Goal: Task Accomplishment & Management: Complete application form

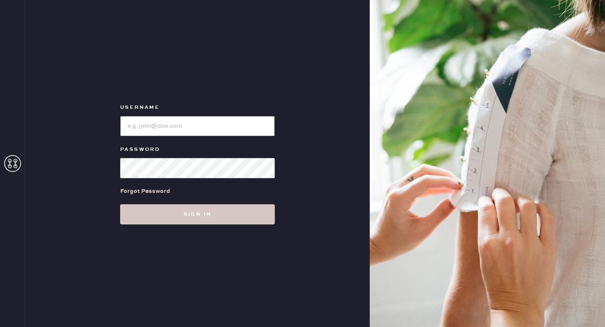
click at [196, 121] on input "loginName" at bounding box center [197, 126] width 155 height 20
type input "reformationgoldcoastchicago"
click at [120, 204] on button "Sign in" at bounding box center [197, 214] width 155 height 20
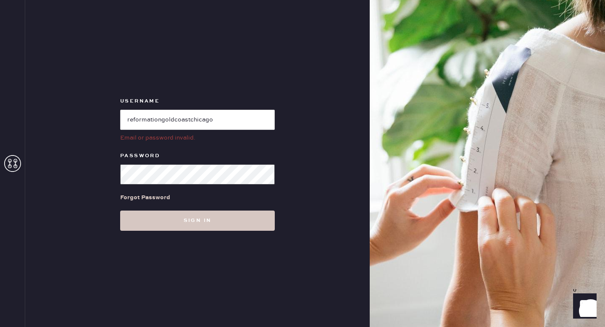
click at [120, 211] on button "Sign in" at bounding box center [197, 221] width 155 height 20
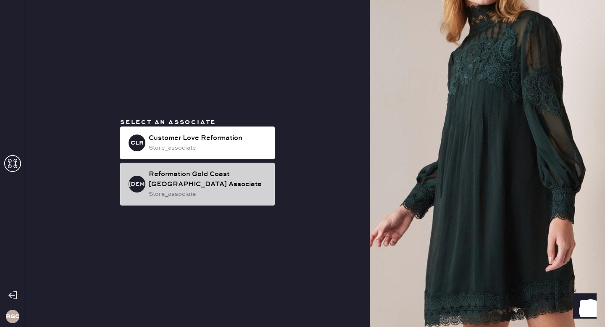
click at [158, 186] on div "Reformation Gold Coast [GEOGRAPHIC_DATA] Associate" at bounding box center [208, 179] width 119 height 20
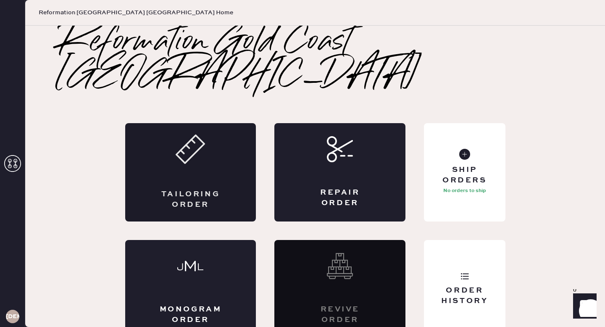
click at [235, 141] on div "Tailoring Order" at bounding box center [190, 172] width 131 height 98
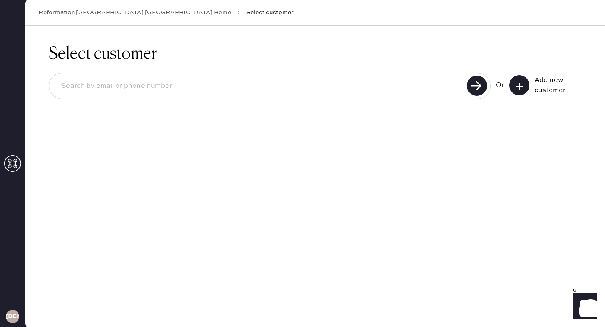
click at [354, 82] on input at bounding box center [259, 85] width 410 height 19
click at [270, 84] on input at bounding box center [259, 85] width 410 height 19
paste input "[EMAIL_ADDRESS][DOMAIN_NAME]"
type input "[EMAIL_ADDRESS][DOMAIN_NAME]"
click at [515, 87] on icon at bounding box center [519, 86] width 8 height 8
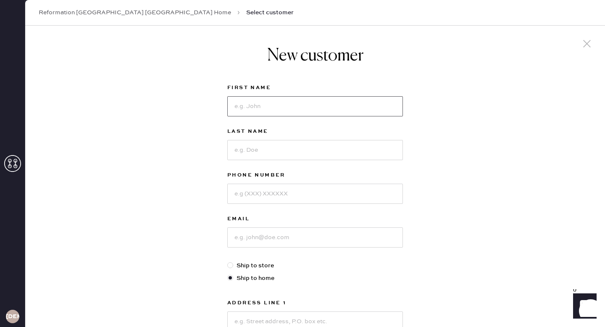
click at [316, 116] on input at bounding box center [315, 106] width 176 height 20
type input "[PERSON_NAME]"
click at [308, 197] on input at bounding box center [315, 194] width 176 height 20
click at [253, 196] on input at bounding box center [315, 194] width 176 height 20
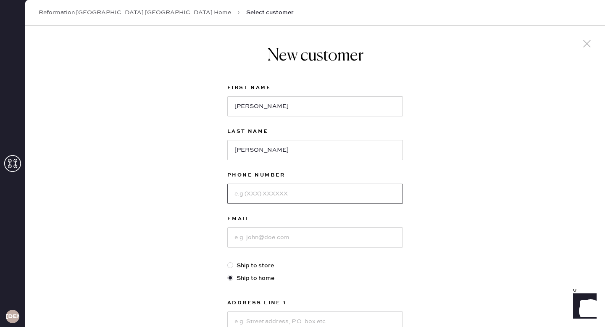
paste input "[PHONE_NUMBER]"
drag, startPoint x: 240, startPoint y: 194, endPoint x: 222, endPoint y: 193, distance: 17.7
click at [222, 194] on div "New customer First Name [PERSON_NAME] Last Name [PERSON_NAME] Phone Number [PHO…" at bounding box center [315, 269] width 189 height 487
type input "8477328013"
click at [282, 239] on input at bounding box center [315, 237] width 176 height 20
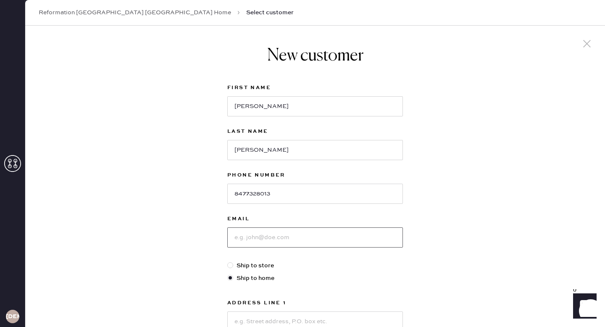
paste input "[EMAIL_ADDRESS][DOMAIN_NAME]"
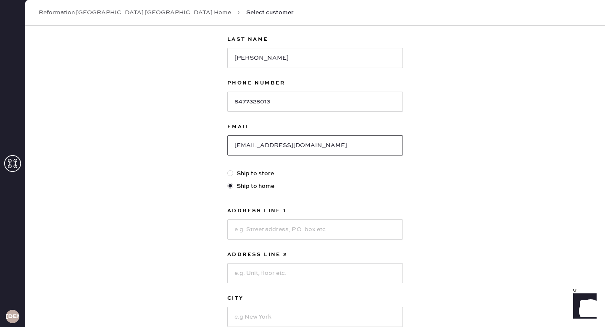
scroll to position [93, 0]
type input "[EMAIL_ADDRESS][DOMAIN_NAME]"
click at [292, 228] on input at bounding box center [315, 229] width 176 height 20
paste input "650 Timber Trl"
type input "650 Timber Trl"
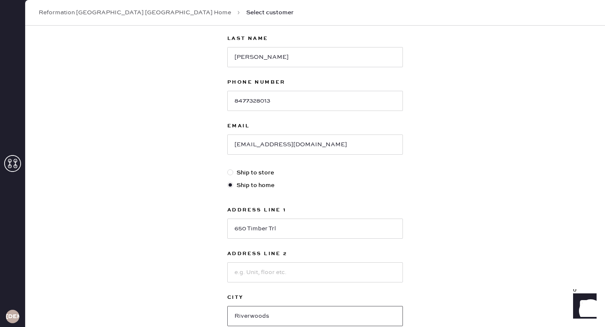
type input "Riverwoods"
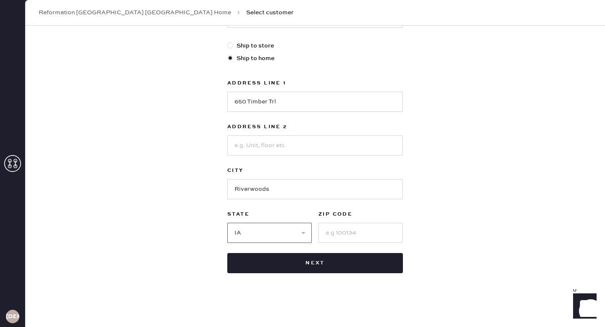
select select "IL"
type input "60015"
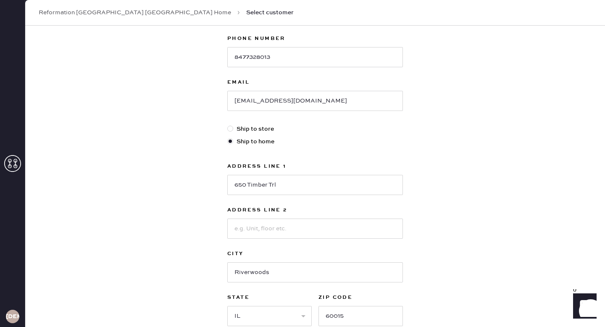
scroll to position [61, 0]
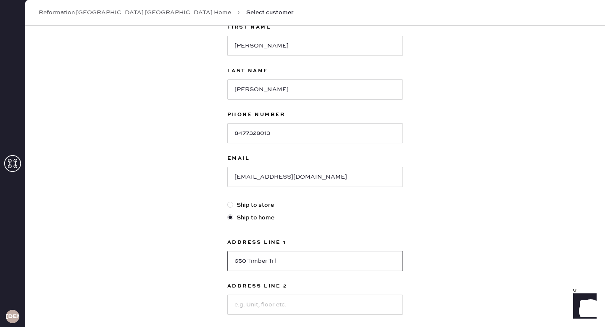
click at [314, 266] on input "650 Timber Trl" at bounding box center [315, 261] width 176 height 20
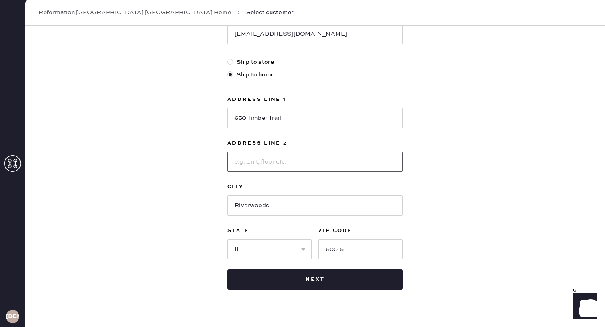
scroll to position [204, 0]
click at [292, 120] on input "650 Timber Trail" at bounding box center [315, 118] width 176 height 20
type input "1944 W [PERSON_NAME]"
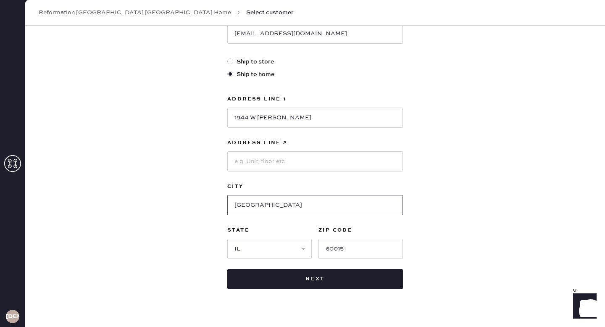
type input "[GEOGRAPHIC_DATA]"
type input "60622"
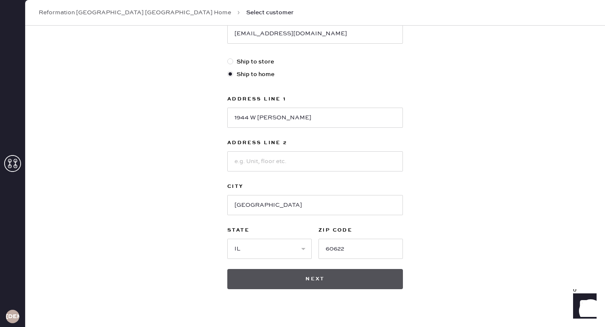
click at [330, 284] on button "Next" at bounding box center [315, 279] width 176 height 20
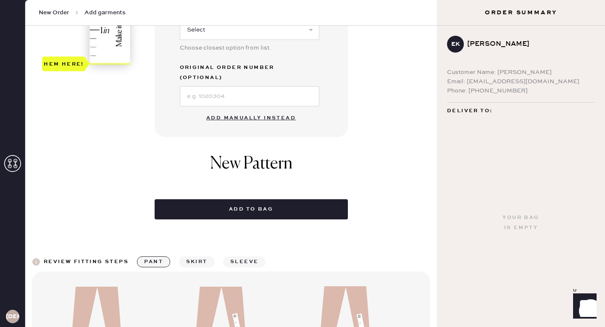
scroll to position [301, 0]
click at [251, 109] on button "Add manually instead" at bounding box center [251, 117] width 100 height 17
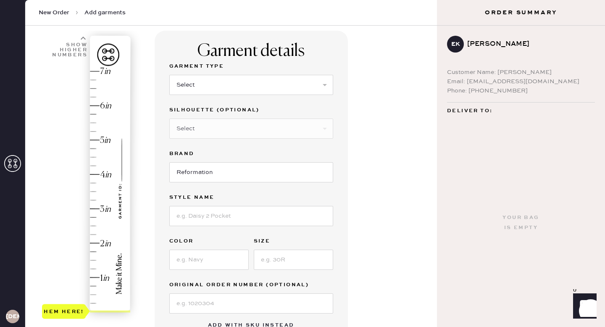
scroll to position [53, 0]
click at [268, 92] on select "Select Basic Skirt Jeans Leggings Pants Shorts Basic Sleeved Dress Basic Sleeve…" at bounding box center [251, 84] width 164 height 20
select select "2"
click at [247, 128] on select "Select Shorts Cropped Flare Boot Cut Straight Skinny Other" at bounding box center [251, 128] width 164 height 20
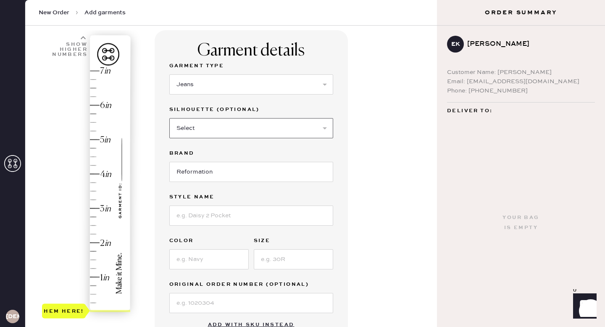
select select "7"
click at [230, 219] on input at bounding box center [251, 215] width 164 height 20
type input "[PERSON_NAME] Low Rise Wide Leg Jeans"
click at [207, 266] on input at bounding box center [208, 259] width 79 height 20
type input "Ondine"
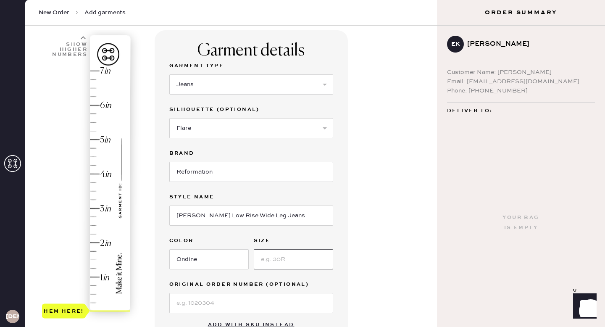
click at [305, 254] on input at bounding box center [293, 259] width 79 height 20
type input "24"
click at [321, 305] on input at bounding box center [251, 303] width 164 height 20
type input "S28918495"
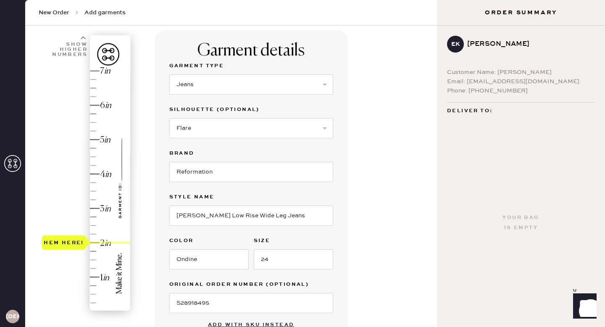
type input "1.75"
drag, startPoint x: 68, startPoint y: 306, endPoint x: 70, endPoint y: 247, distance: 59.7
click at [70, 247] on div "Hem here!" at bounding box center [64, 251] width 40 height 10
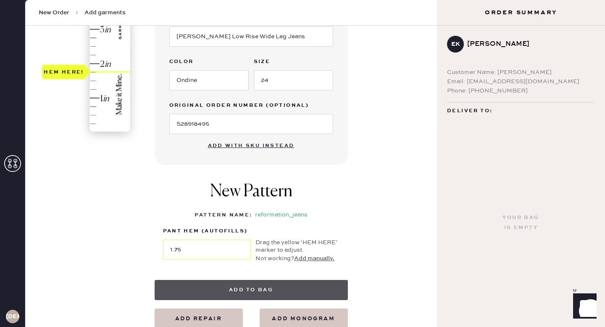
scroll to position [233, 0]
click at [238, 291] on button "Add to bag" at bounding box center [251, 289] width 193 height 20
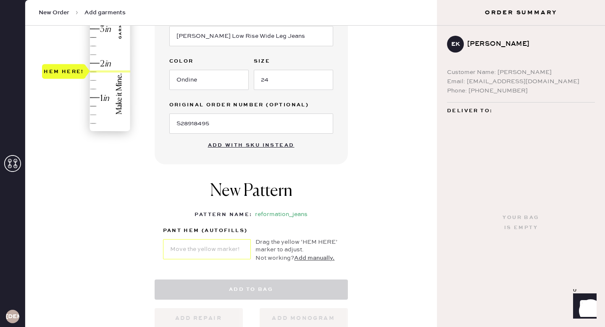
select select "2"
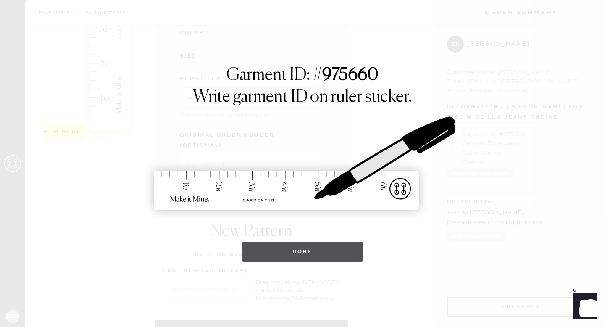
click at [290, 254] on button "Done" at bounding box center [302, 252] width 121 height 20
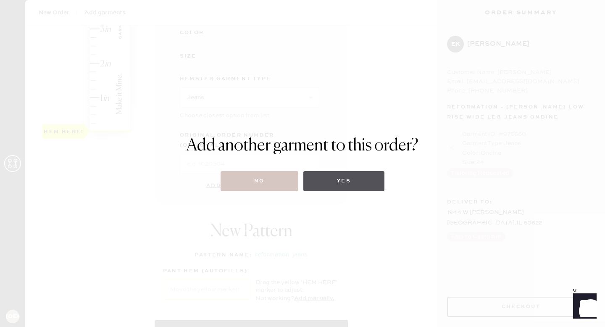
click at [355, 179] on button "Yes" at bounding box center [343, 181] width 81 height 20
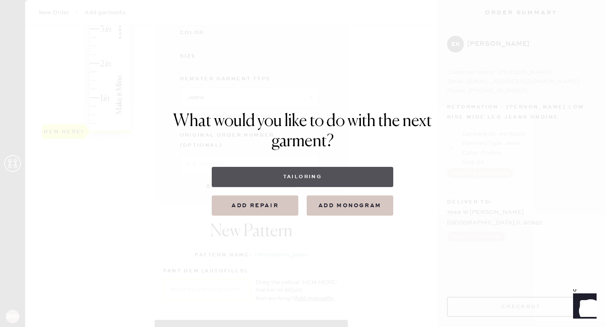
click at [340, 181] on button "Tailoring" at bounding box center [302, 177] width 181 height 20
select select
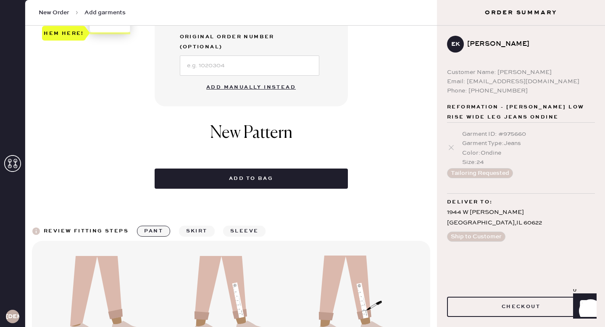
click at [256, 79] on button "Add manually instead" at bounding box center [251, 87] width 100 height 17
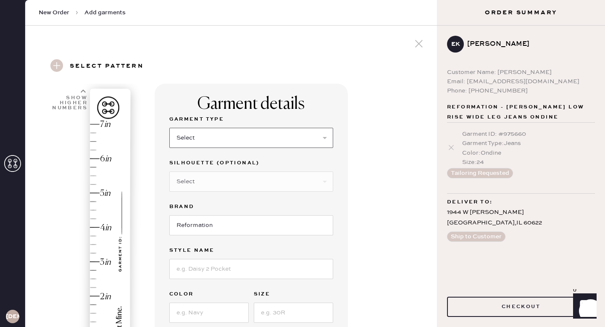
click at [228, 139] on select "Select Basic Skirt Jeans Leggings Pants Shorts Basic Sleeved Dress Basic Sleeve…" at bounding box center [251, 138] width 164 height 20
select select "2"
click at [223, 185] on select "Select Shorts Cropped Flare Boot Cut Straight Skinny Other" at bounding box center [251, 181] width 164 height 20
select select "7"
click at [224, 230] on input "Reformation" at bounding box center [251, 225] width 164 height 20
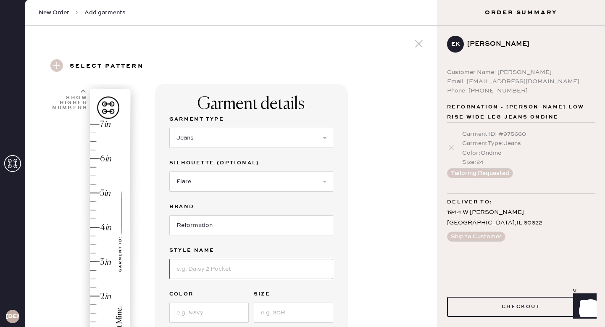
click at [232, 264] on input at bounding box center [251, 269] width 164 height 20
type input "[PERSON_NAME] Low Rise Wide Leg Jeans"
click at [220, 317] on input at bounding box center [208, 313] width 79 height 20
type input "[US_STATE]"
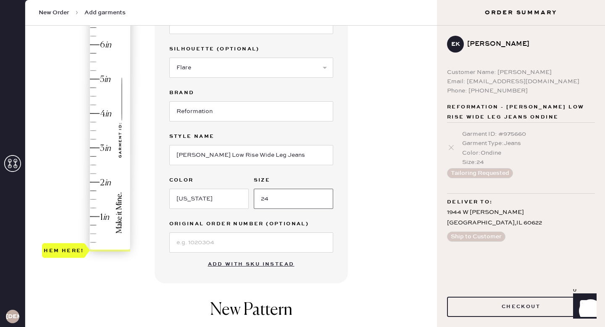
scroll to position [118, 0]
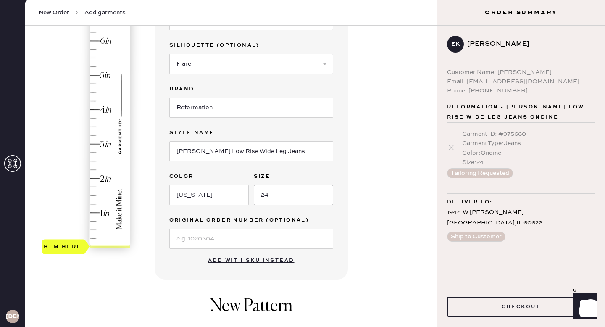
type input "24"
click at [200, 240] on input at bounding box center [251, 239] width 164 height 20
type input "S28918495"
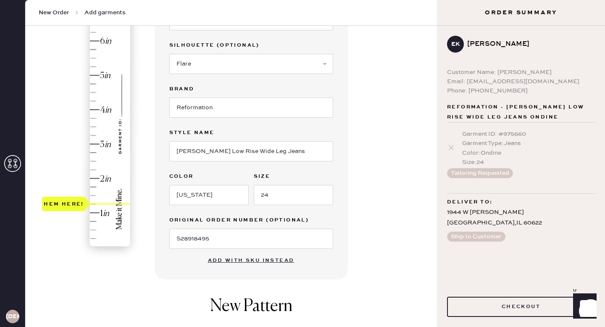
type input "1.75"
drag, startPoint x: 62, startPoint y: 247, endPoint x: 61, endPoint y: 187, distance: 59.7
click at [61, 187] on div "Hem here!" at bounding box center [64, 187] width 40 height 10
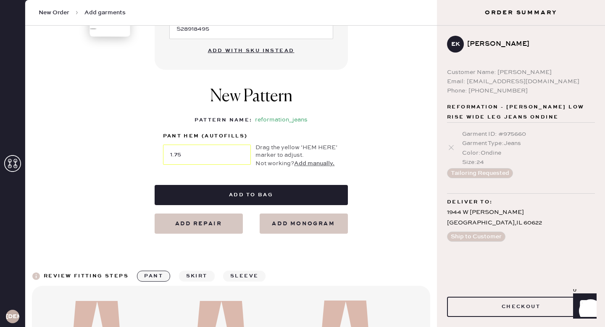
scroll to position [328, 0]
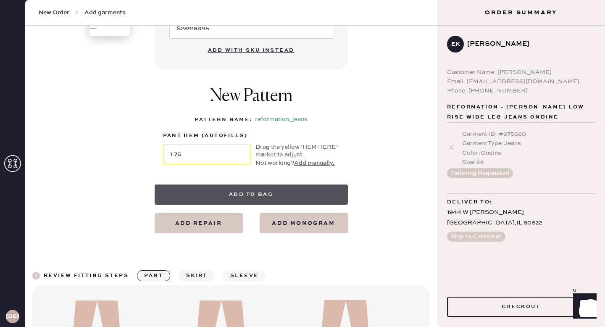
click at [263, 188] on button "Add to bag" at bounding box center [251, 194] width 193 height 20
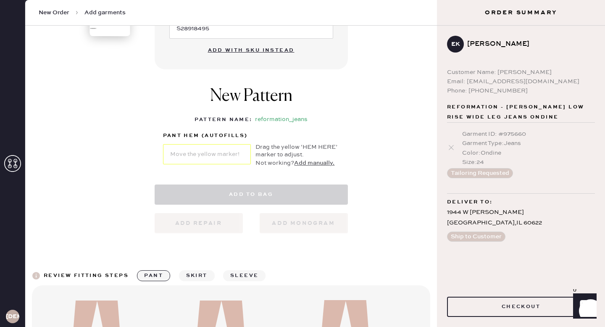
select select "2"
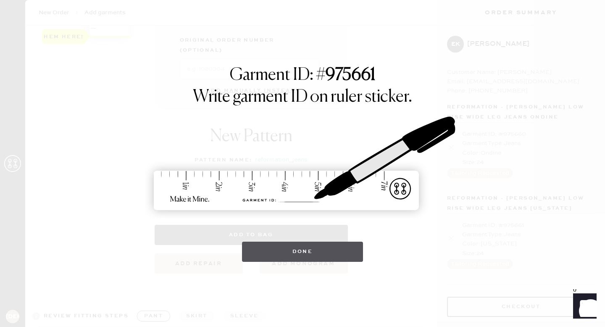
click at [303, 253] on button "Done" at bounding box center [302, 252] width 121 height 20
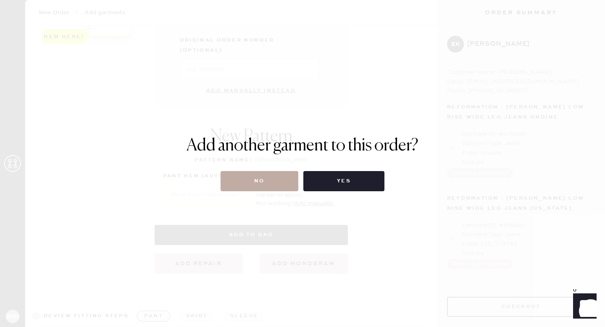
click at [264, 179] on button "No" at bounding box center [260, 181] width 78 height 20
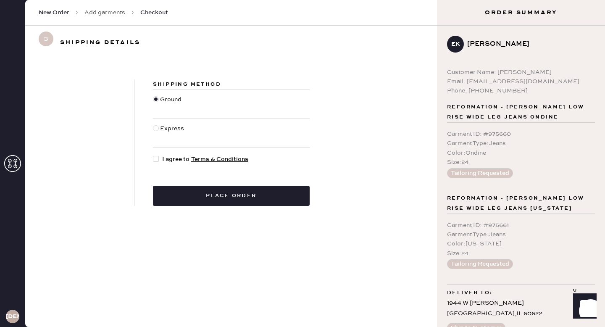
click at [157, 157] on div at bounding box center [156, 159] width 6 height 6
click at [153, 155] on input "I agree to Terms & Conditions" at bounding box center [153, 155] width 0 height 0
checkbox input "true"
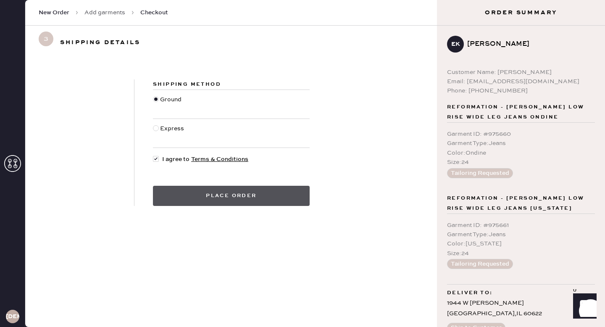
click at [203, 192] on button "Place order" at bounding box center [231, 196] width 157 height 20
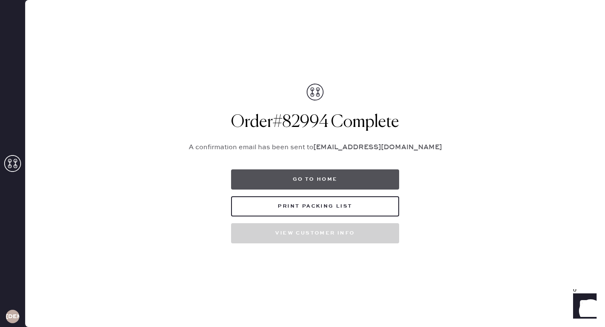
click at [313, 182] on button "Go to home" at bounding box center [315, 179] width 168 height 20
